Goal: Transaction & Acquisition: Obtain resource

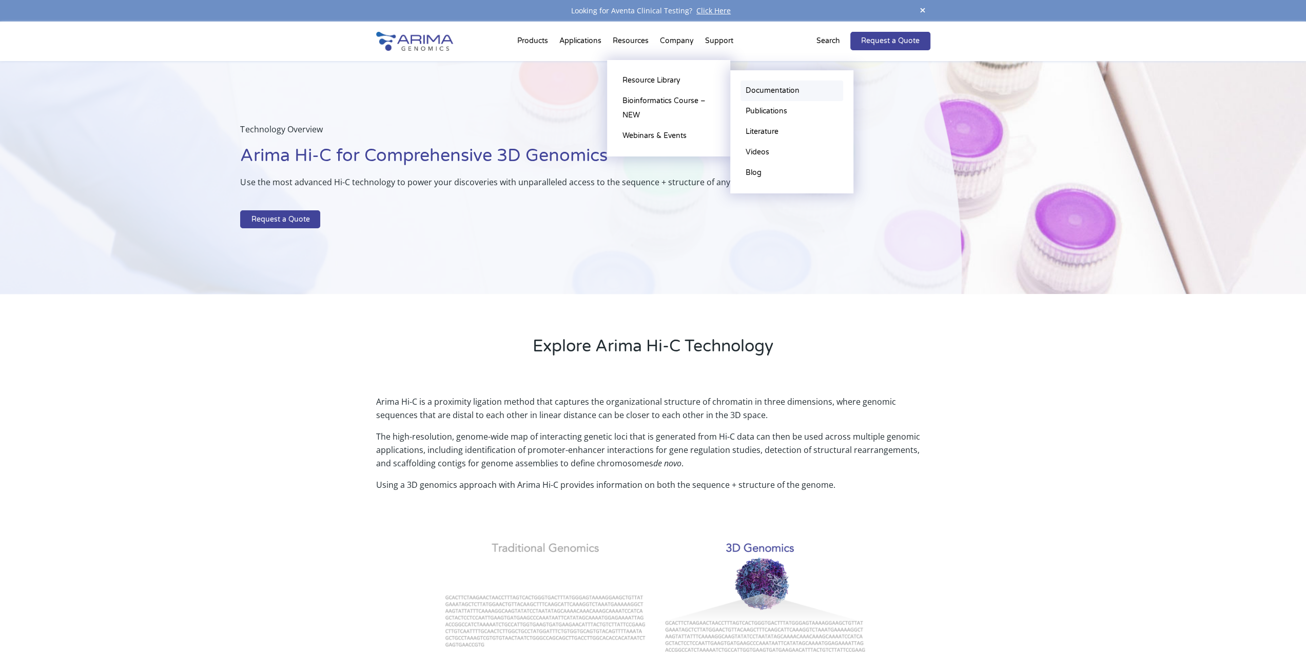
click at [773, 92] on link "Documentation" at bounding box center [791, 91] width 103 height 21
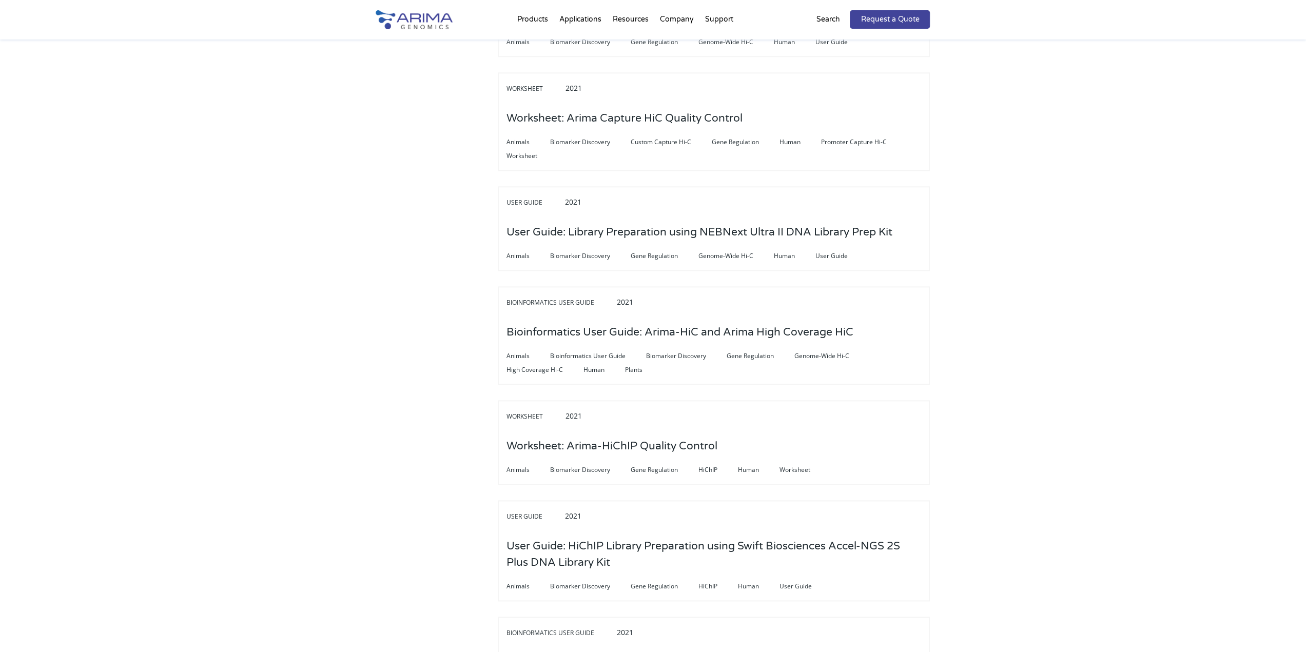
scroll to position [1172, 0]
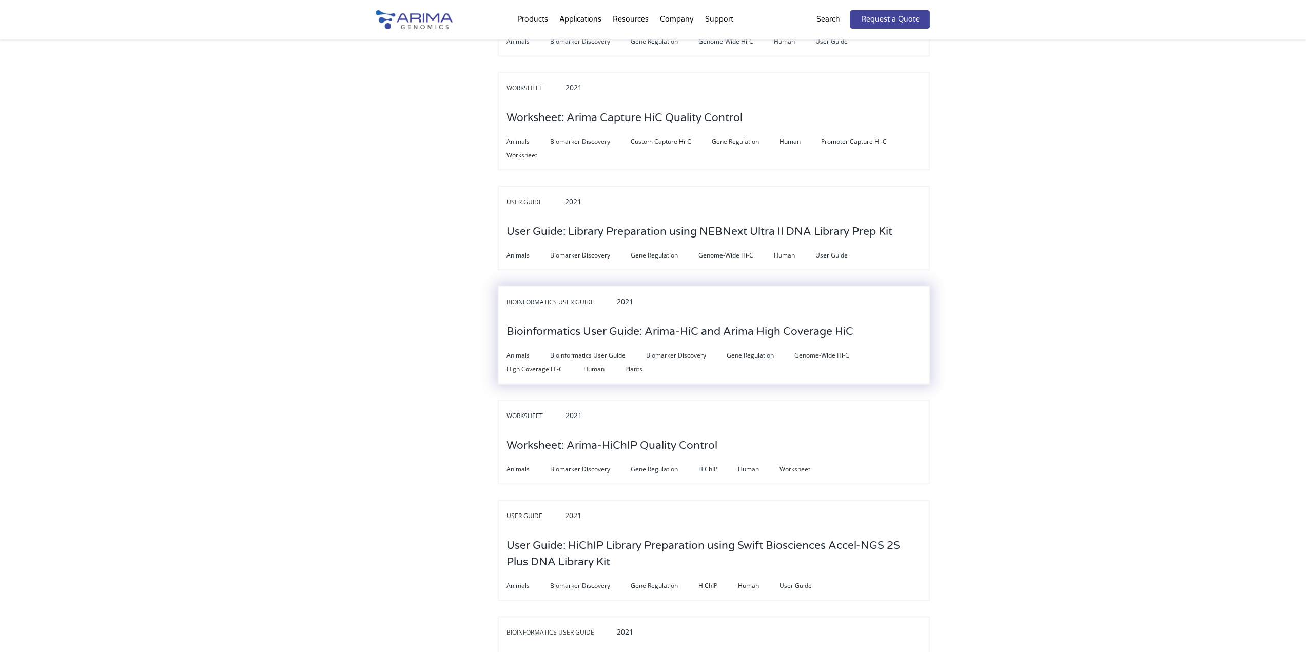
click at [714, 316] on h3 "Bioinformatics User Guide: Arima-HiC and Arima High Coverage HiC" at bounding box center [679, 332] width 347 height 32
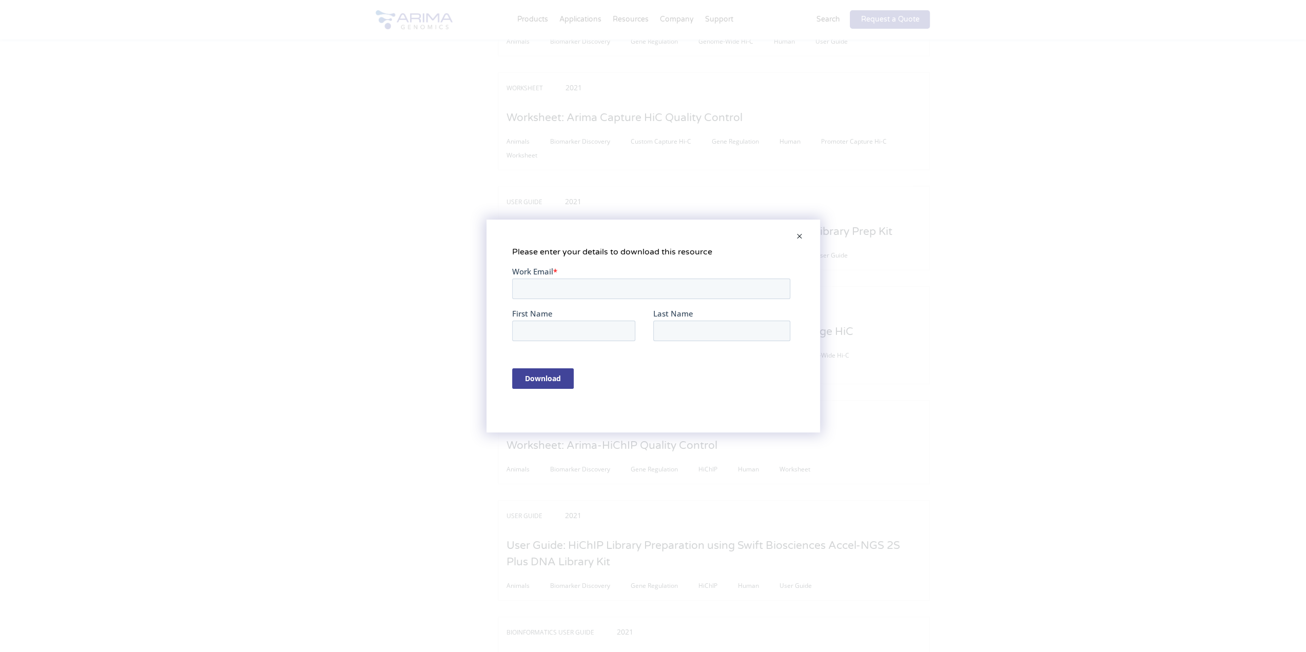
scroll to position [0, 0]
click at [636, 285] on input "Work Email *" at bounding box center [651, 289] width 278 height 21
type input "jyoon_jang@kaist.ac.kr"
click at [550, 329] on input "First Name" at bounding box center [573, 331] width 123 height 21
type input "정윤"
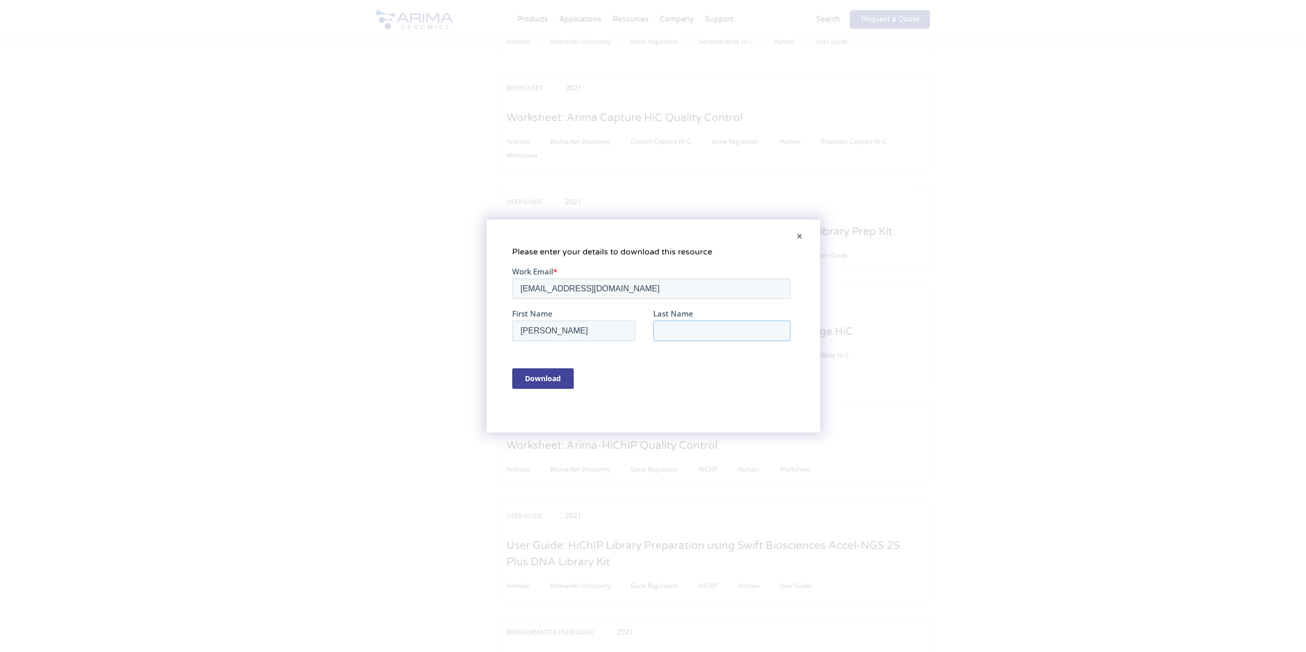
type input "장"
click at [530, 380] on input "Download" at bounding box center [543, 378] width 62 height 21
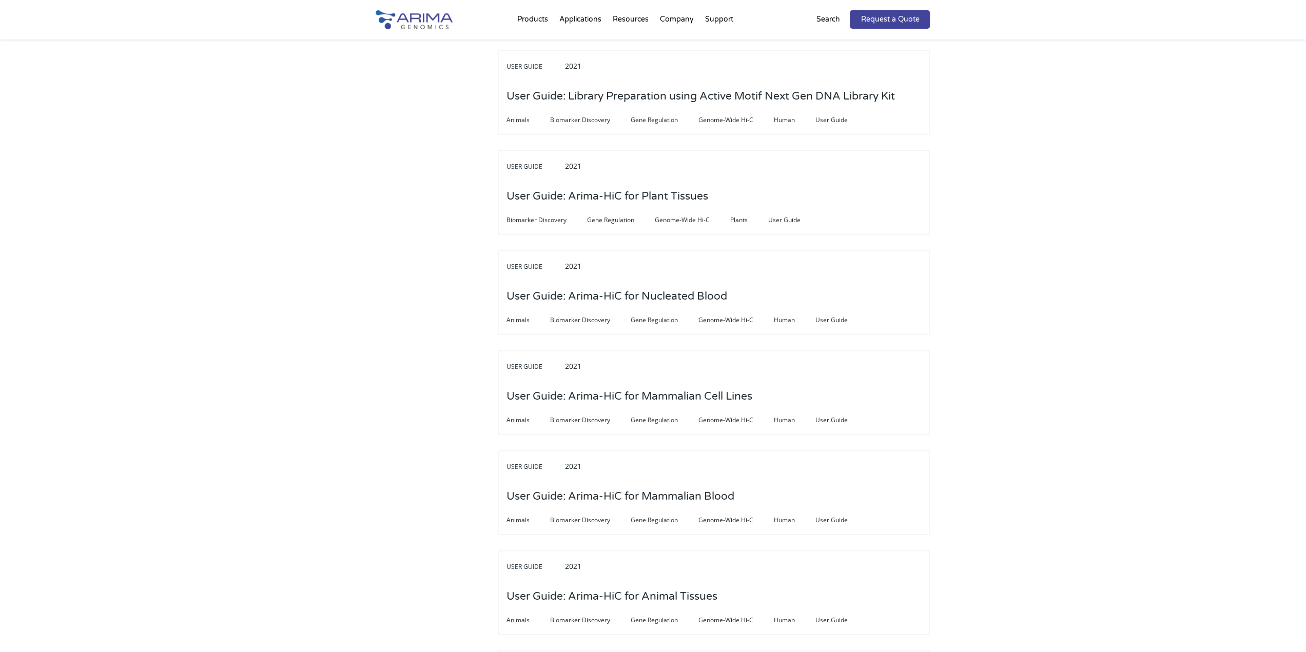
scroll to position [2375, 0]
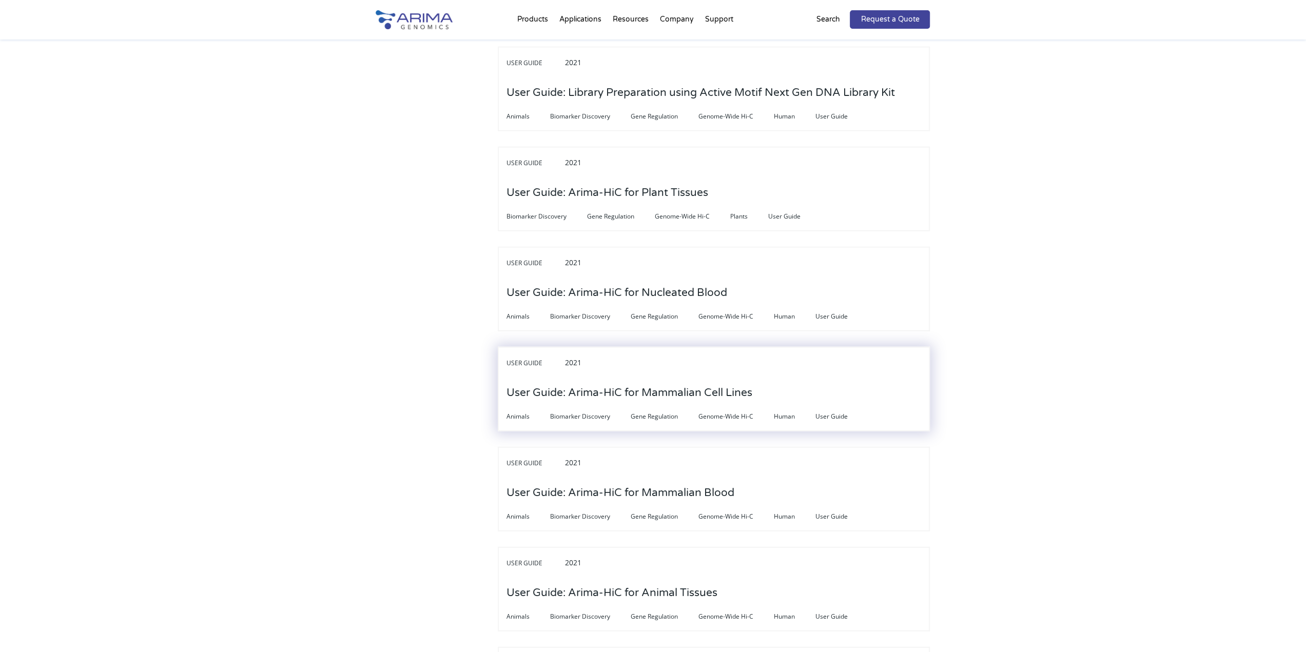
click at [563, 377] on h3 "User Guide: Arima-HiC for Mammalian Cell Lines" at bounding box center [629, 393] width 246 height 32
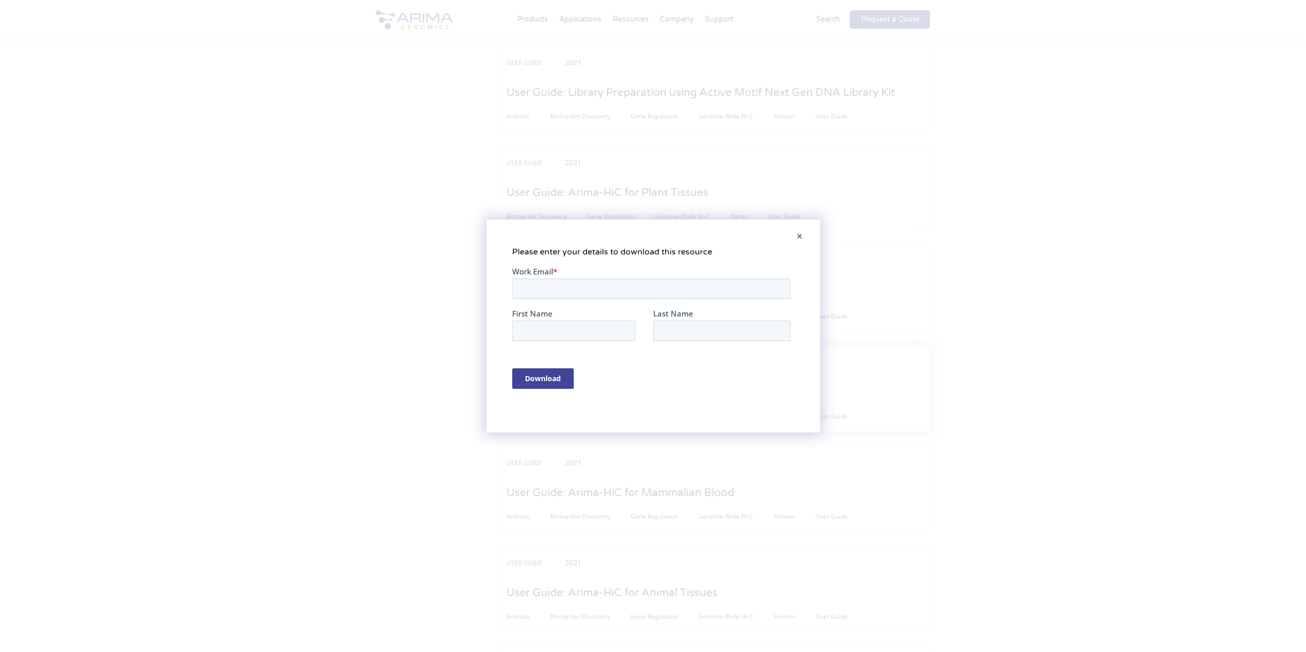
scroll to position [0, 0]
click at [568, 293] on input "Work Email *" at bounding box center [651, 289] width 278 height 21
type input "jyoon_jang@kaist.ac.kr"
drag, startPoint x: 524, startPoint y: 325, endPoint x: 530, endPoint y: 331, distance: 8.7
click at [524, 325] on input "First Name" at bounding box center [573, 331] width 123 height 21
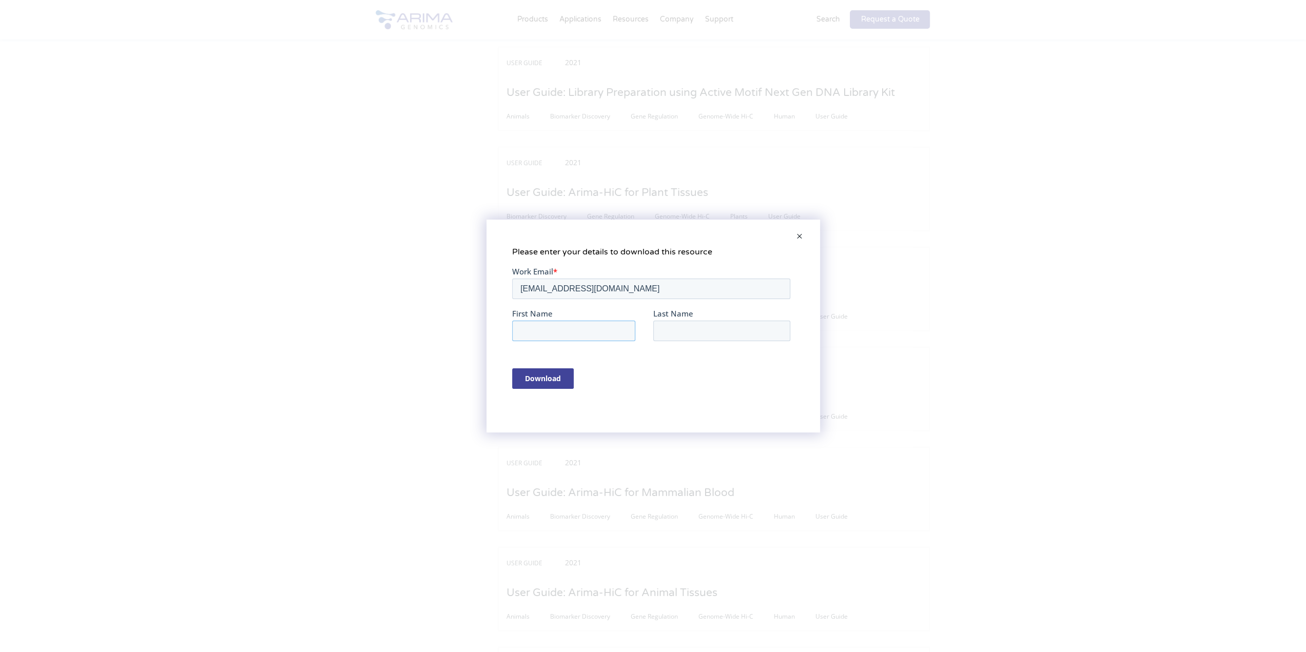
type input "정윤"
type input "장"
click at [556, 373] on input "Download" at bounding box center [543, 378] width 62 height 21
click at [799, 230] on span at bounding box center [799, 237] width 21 height 25
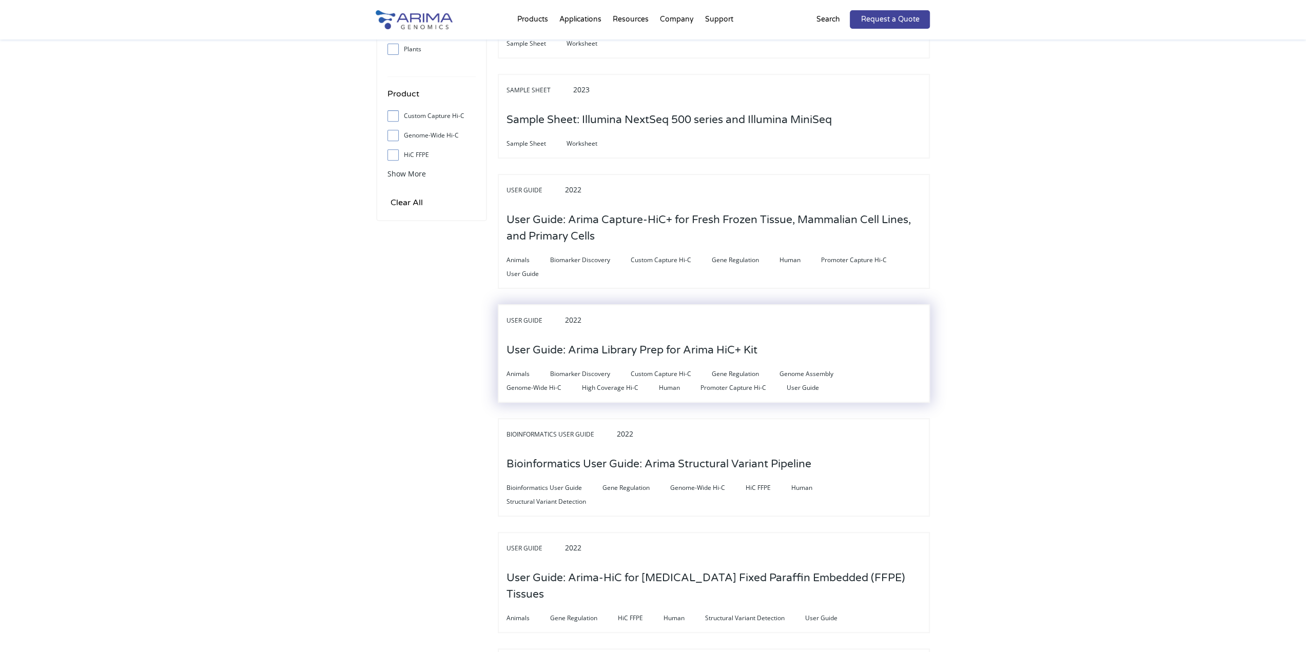
scroll to position [380, 0]
click at [654, 355] on h3 "User Guide: Arima Library Prep for Arima HiC+ Kit" at bounding box center [631, 350] width 251 height 32
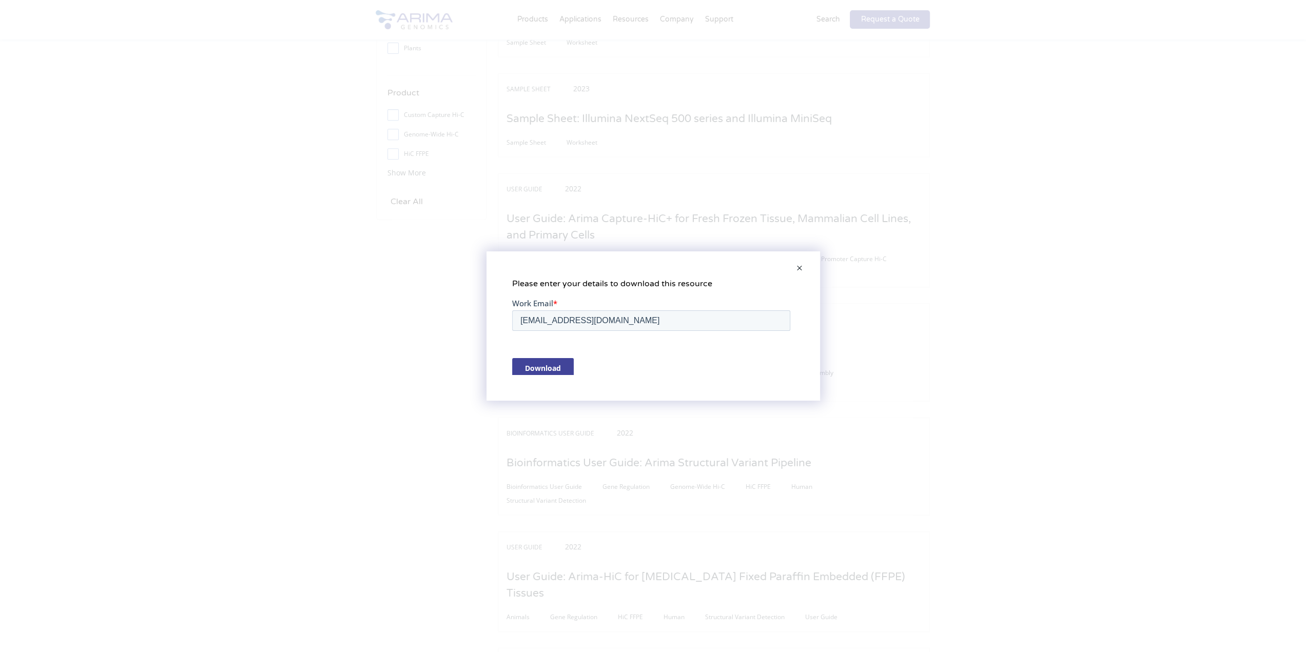
scroll to position [0, 0]
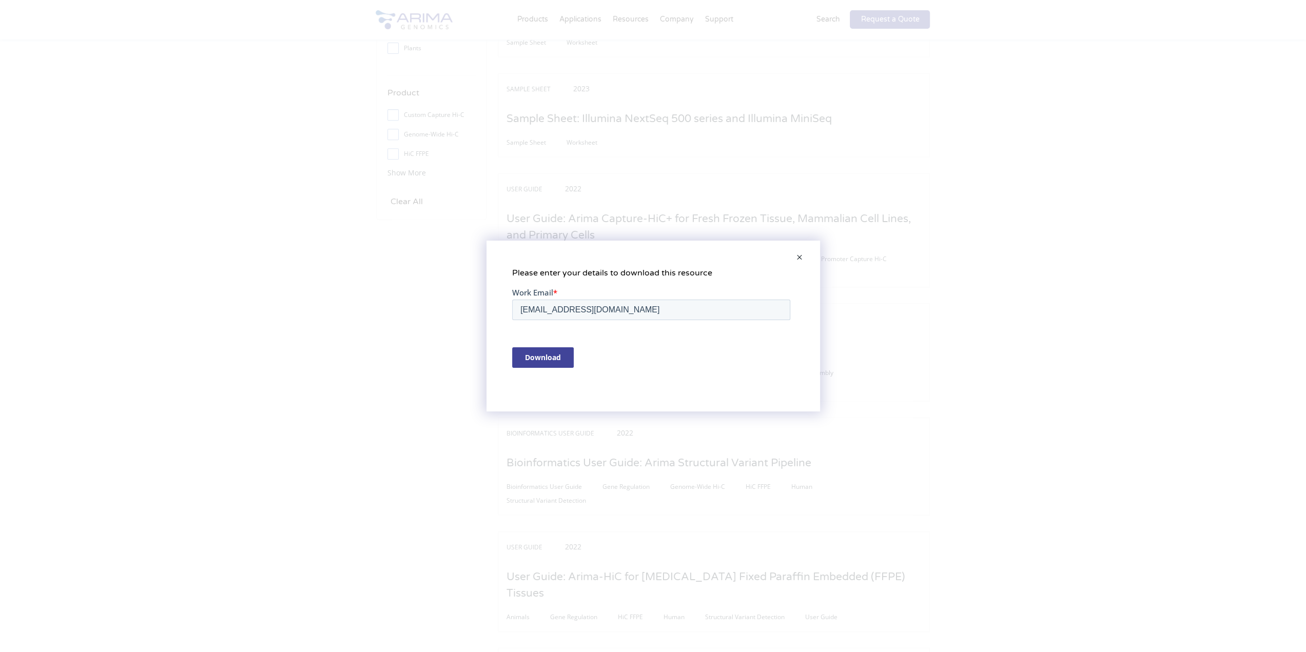
click at [548, 350] on input "Download" at bounding box center [543, 357] width 62 height 21
